Goal: Information Seeking & Learning: Learn about a topic

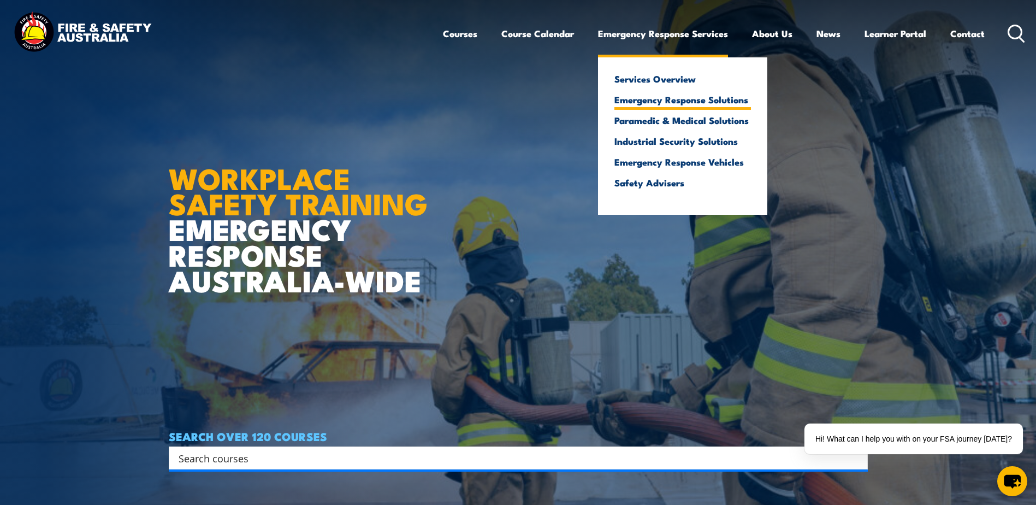
click at [724, 102] on link "Emergency Response Solutions" at bounding box center [683, 100] width 137 height 10
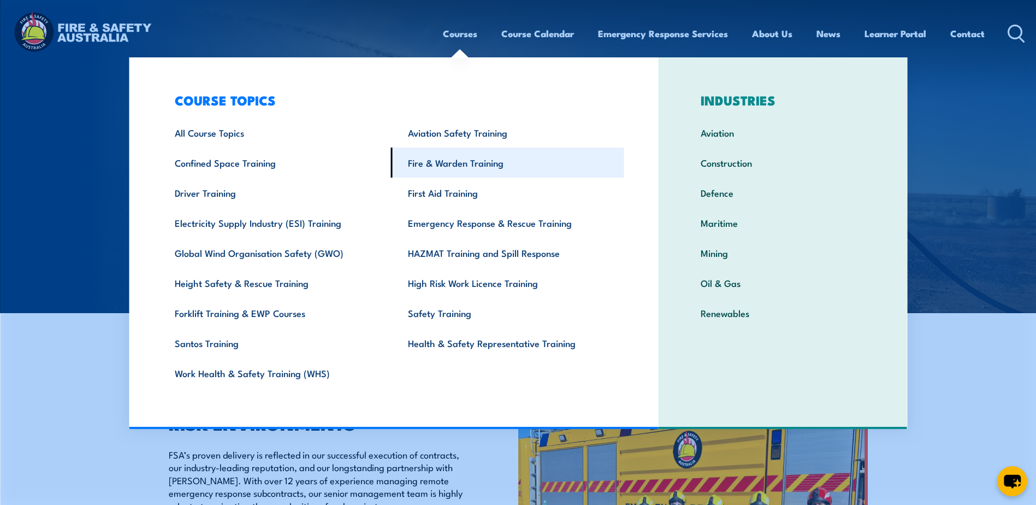
click at [455, 164] on link "Fire & Warden Training" at bounding box center [507, 163] width 233 height 30
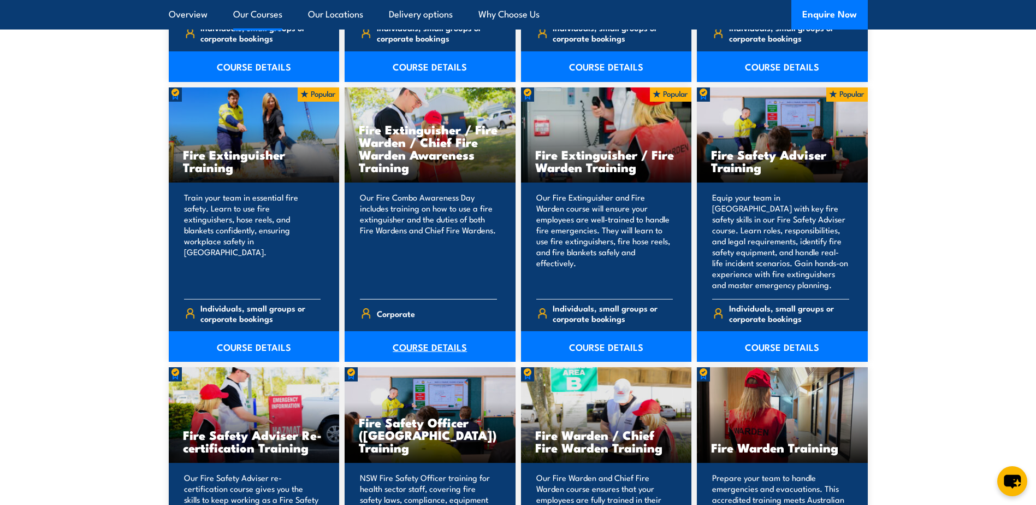
scroll to position [1147, 0]
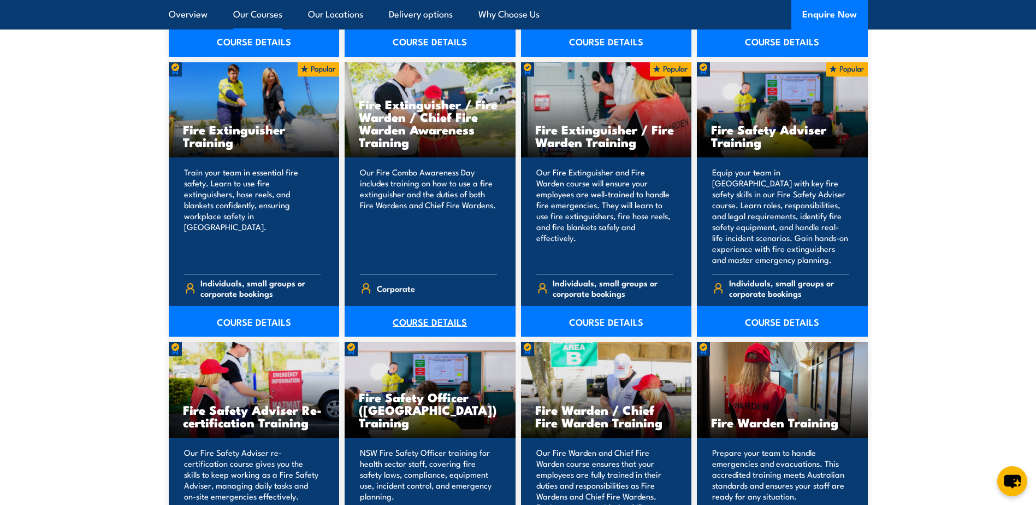
click at [429, 319] on link "COURSE DETAILS" at bounding box center [430, 321] width 171 height 31
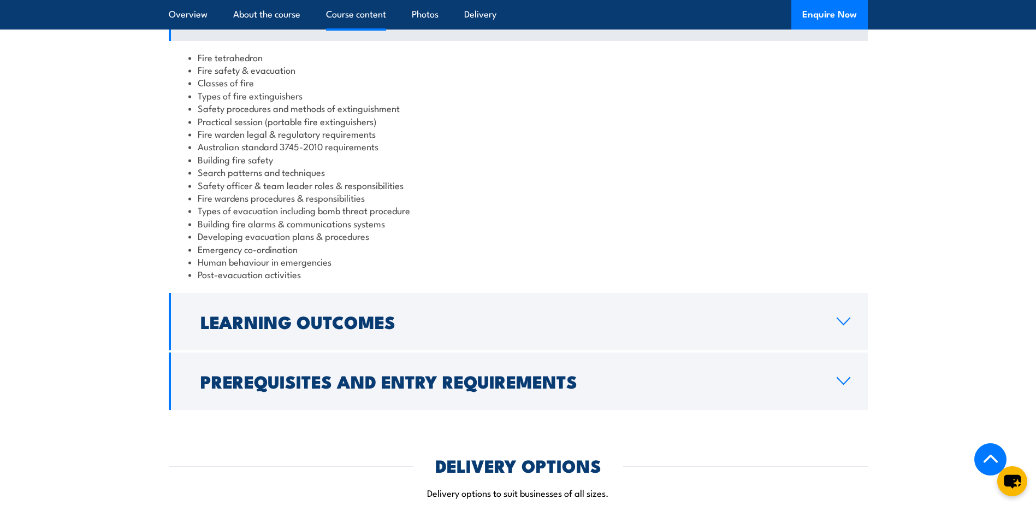
scroll to position [929, 0]
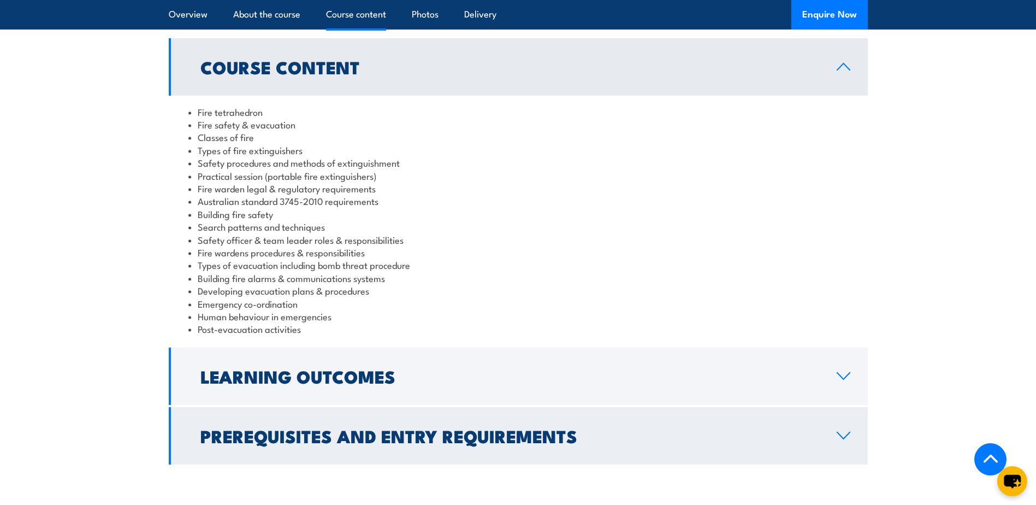
click at [838, 431] on icon at bounding box center [844, 435] width 15 height 9
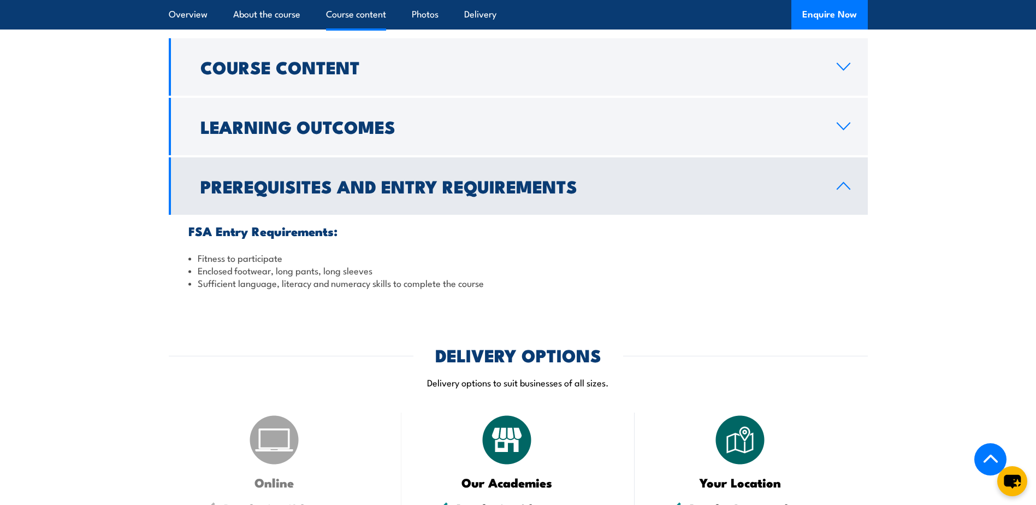
click at [847, 181] on icon at bounding box center [844, 185] width 15 height 9
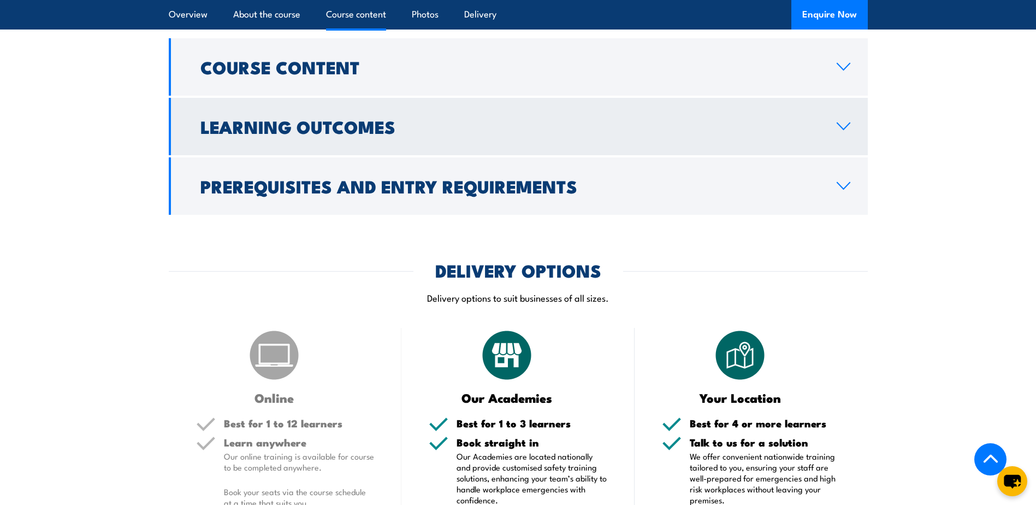
click at [844, 122] on icon at bounding box center [844, 126] width 15 height 9
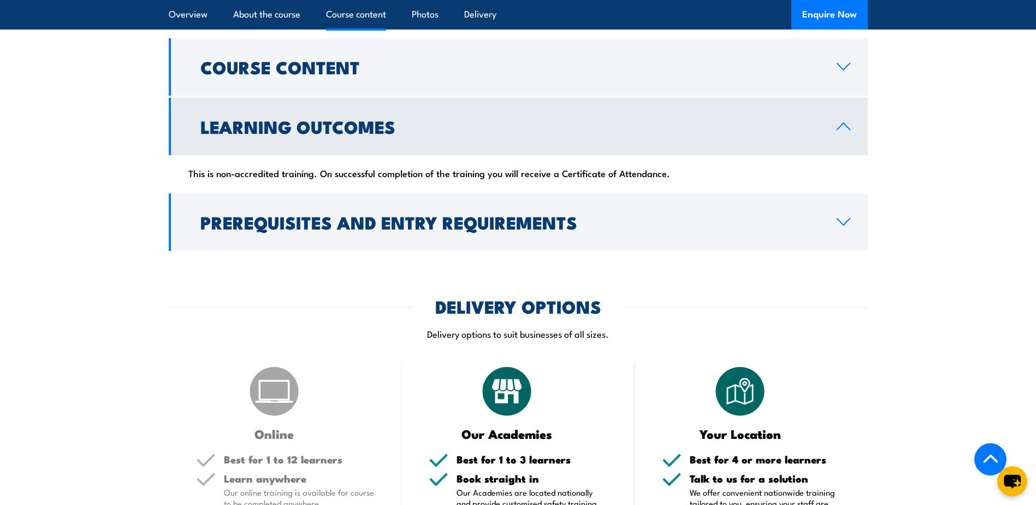
click at [855, 98] on link "Learning Outcomes" at bounding box center [518, 126] width 699 height 57
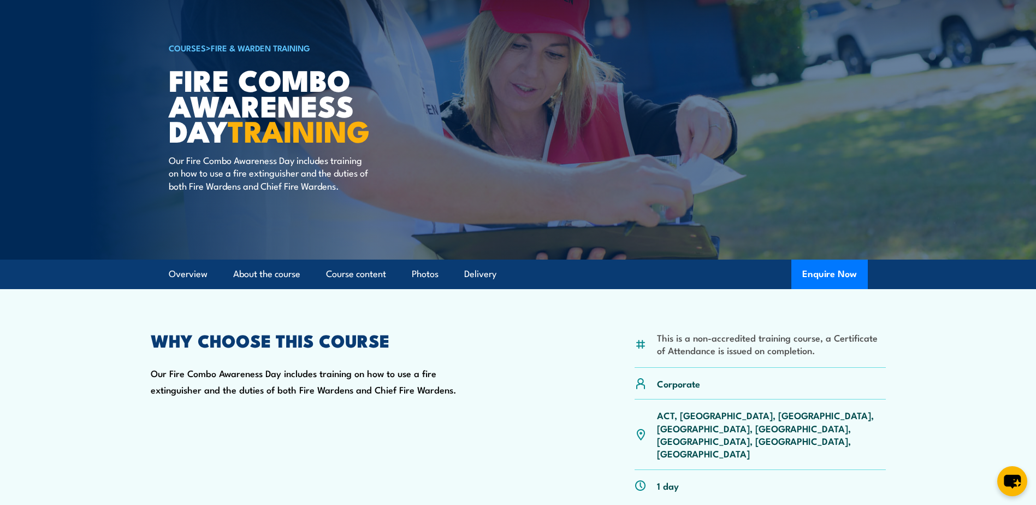
scroll to position [0, 0]
